Goal: Information Seeking & Learning: Learn about a topic

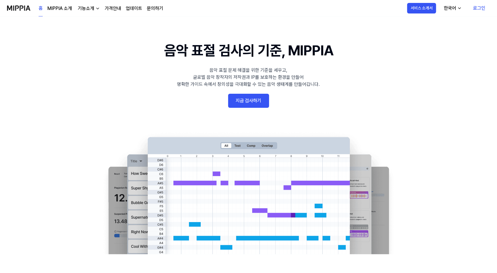
click at [444, 11] on button "한국어" at bounding box center [452, 8] width 26 height 12
click at [442, 22] on link "English" at bounding box center [435, 24] width 56 height 12
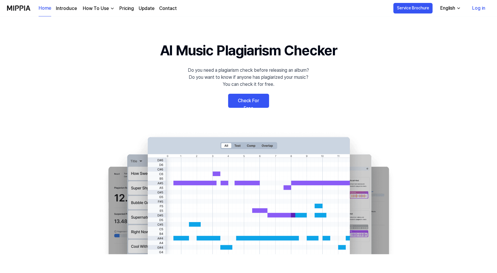
click at [451, 9] on div "English" at bounding box center [447, 8] width 17 height 7
click at [443, 38] on link "한국어" at bounding box center [435, 36] width 56 height 12
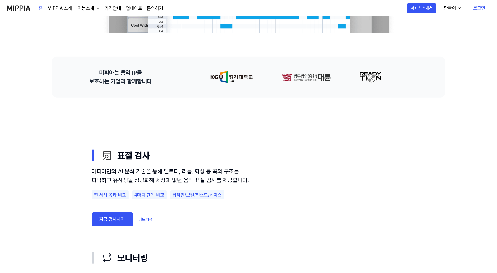
scroll to position [293, 0]
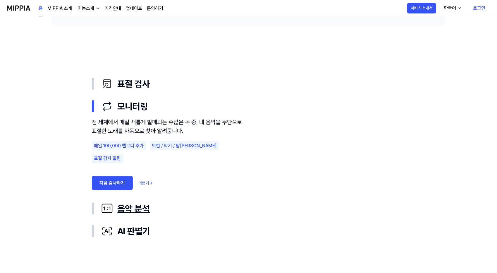
click at [148, 210] on div "음악 분석" at bounding box center [253, 208] width 304 height 13
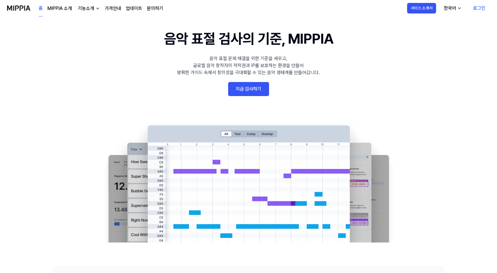
scroll to position [0, 0]
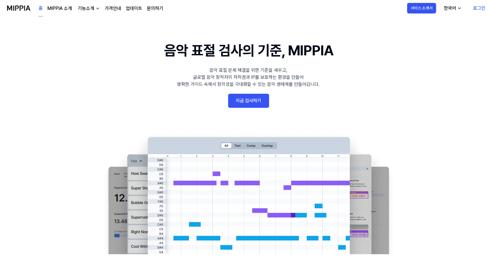
click at [91, 8] on div "기능소개" at bounding box center [86, 8] width 19 height 7
click at [81, 53] on link "AI 판별기" at bounding box center [88, 57] width 56 height 12
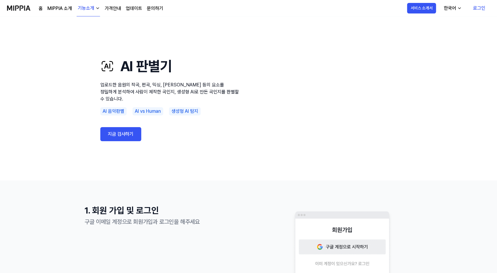
click at [42, 10] on link "홈" at bounding box center [41, 8] width 4 height 7
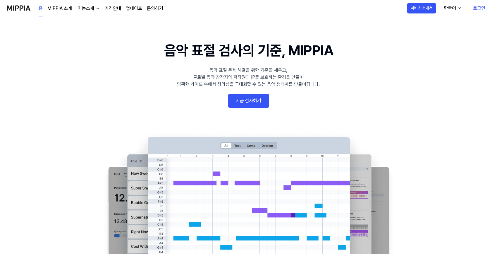
click at [66, 7] on link "MIPPIA 소개" at bounding box center [59, 8] width 25 height 7
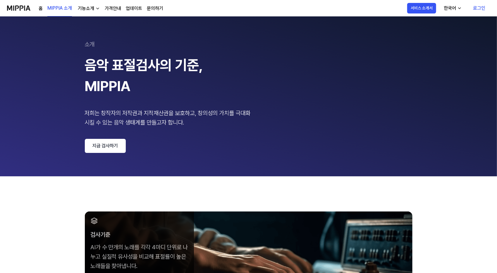
click at [99, 10] on img "button" at bounding box center [97, 8] width 5 height 5
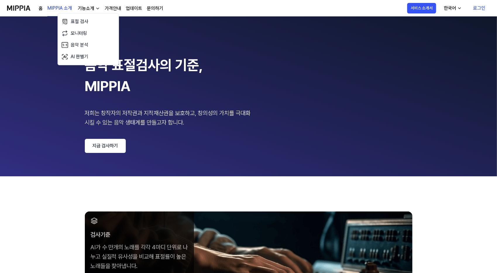
click at [108, 10] on link "가격안내" at bounding box center [113, 8] width 16 height 7
